Goal: Information Seeking & Learning: Find specific fact

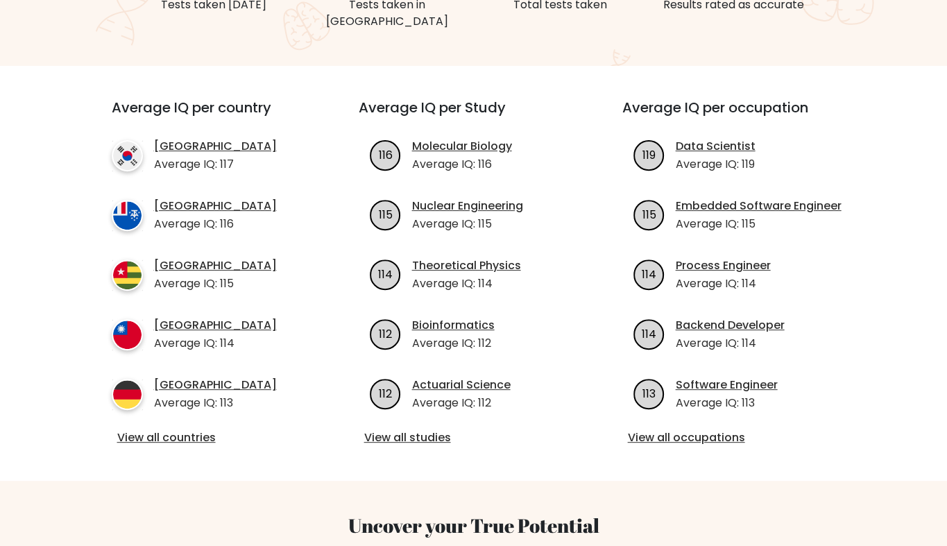
scroll to position [443, 0]
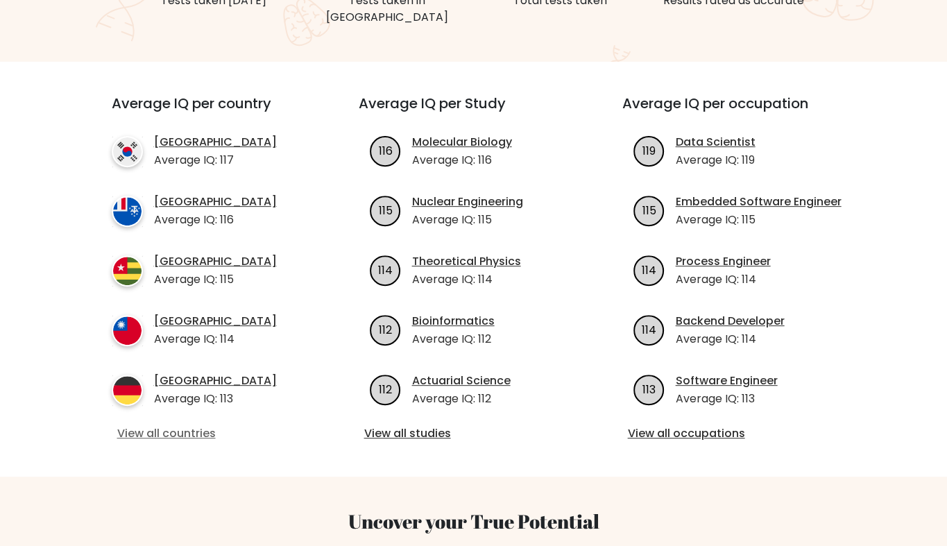
click at [150, 425] on link "View all countries" at bounding box center [210, 433] width 186 height 17
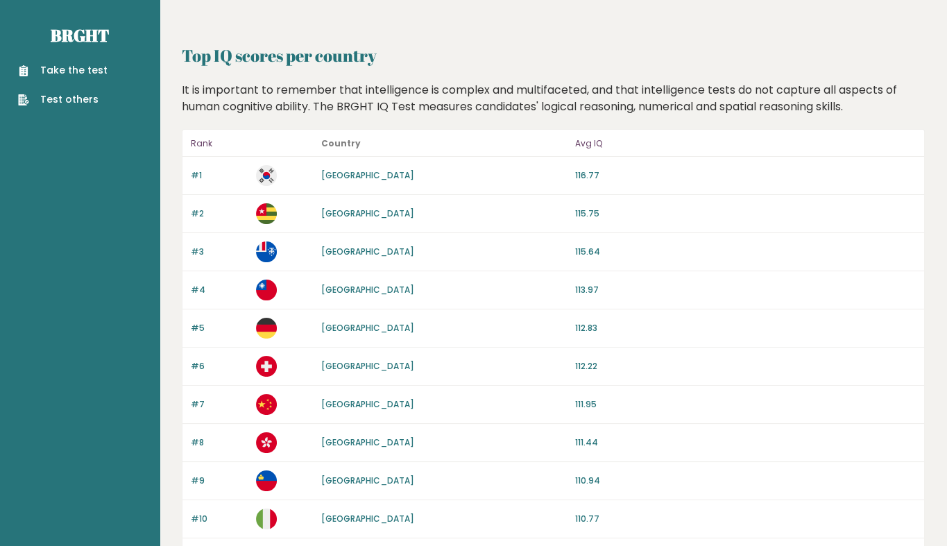
click at [328, 210] on link "[GEOGRAPHIC_DATA]" at bounding box center [367, 214] width 93 height 12
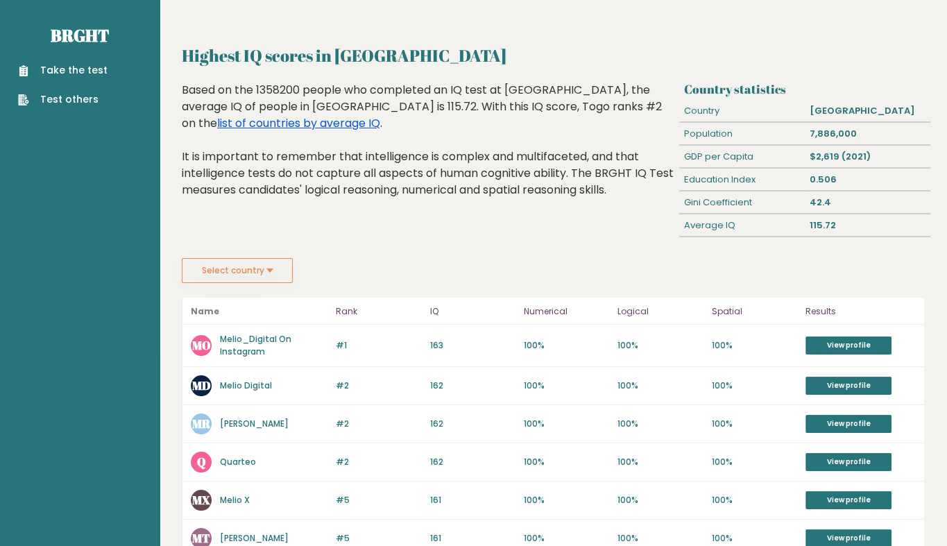
click at [217, 121] on link "list of countries by average IQ" at bounding box center [298, 123] width 163 height 16
